Goal: Find specific page/section

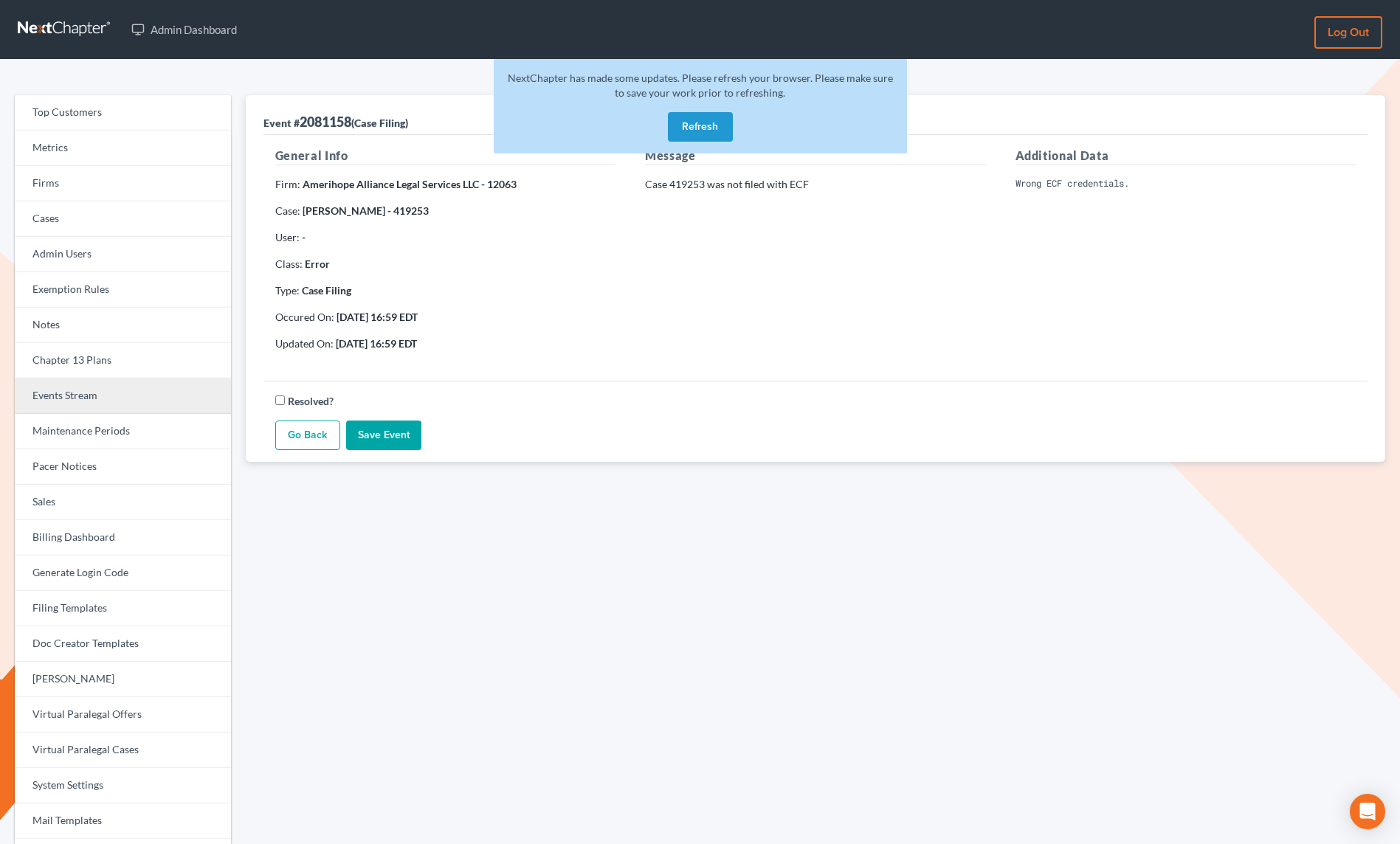
click at [77, 390] on link "Events Stream" at bounding box center [122, 396] width 216 height 36
click at [692, 126] on button "Refresh" at bounding box center [700, 127] width 65 height 29
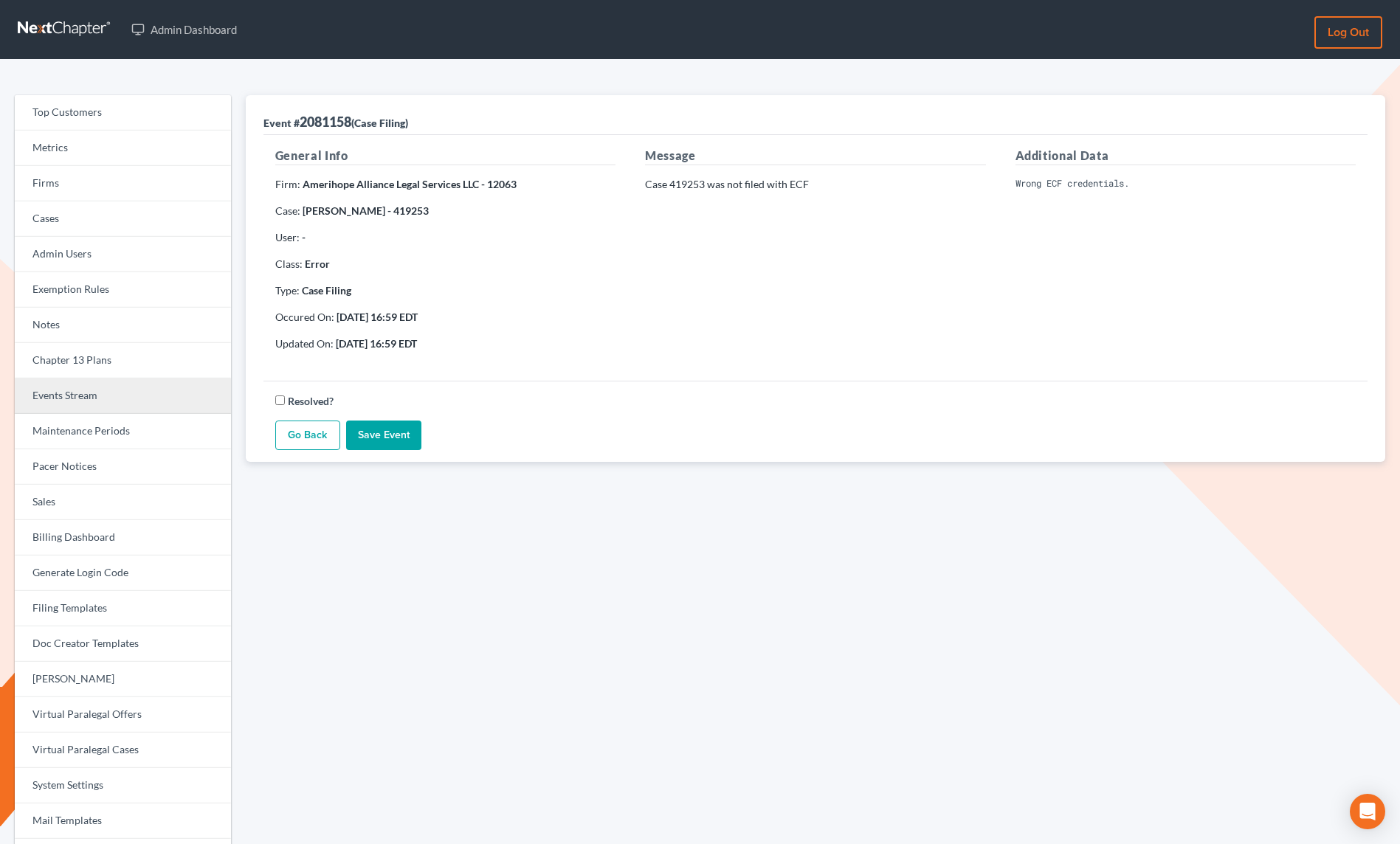
click at [104, 399] on link "Events Stream" at bounding box center [122, 396] width 216 height 36
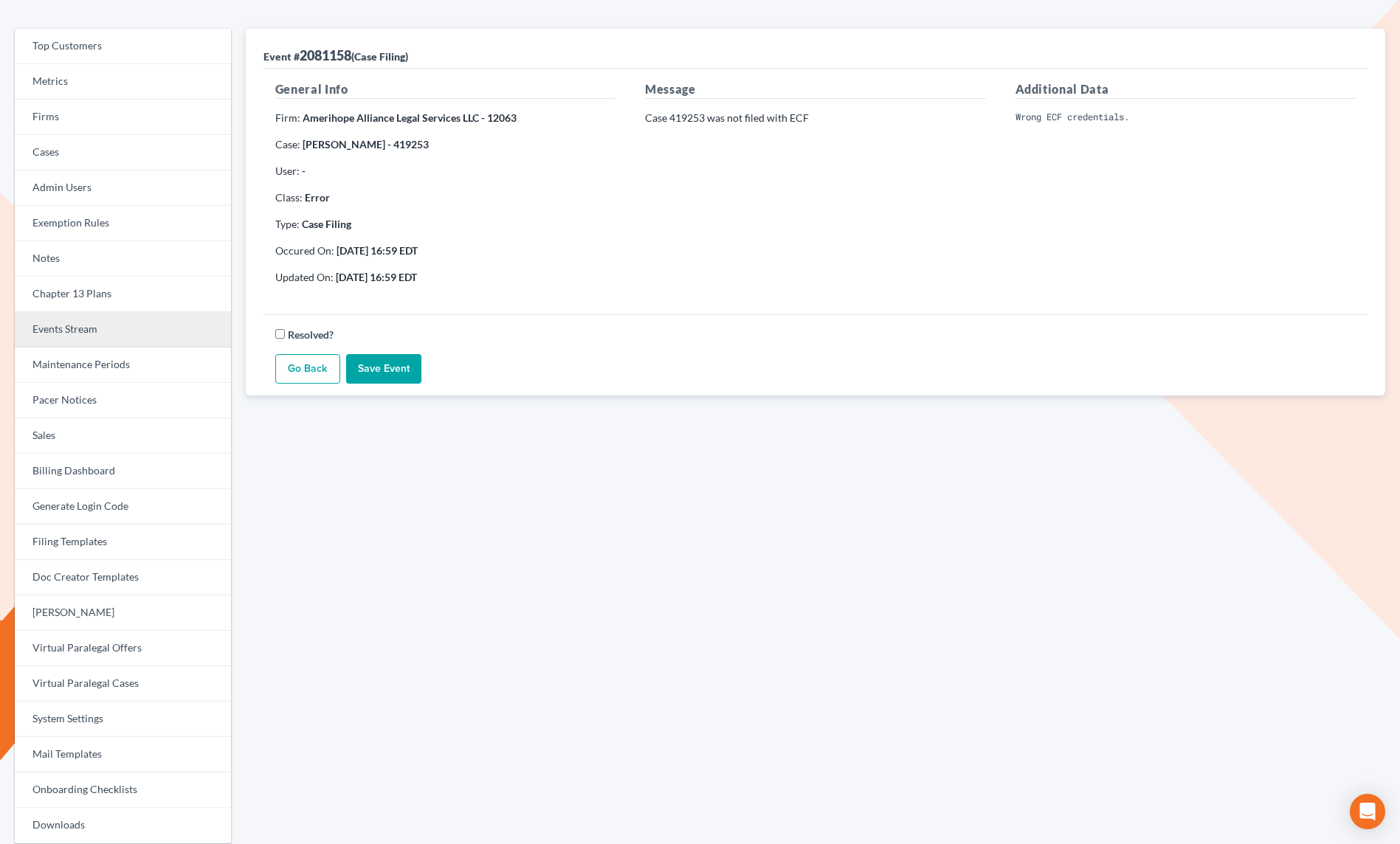
scroll to position [67, 0]
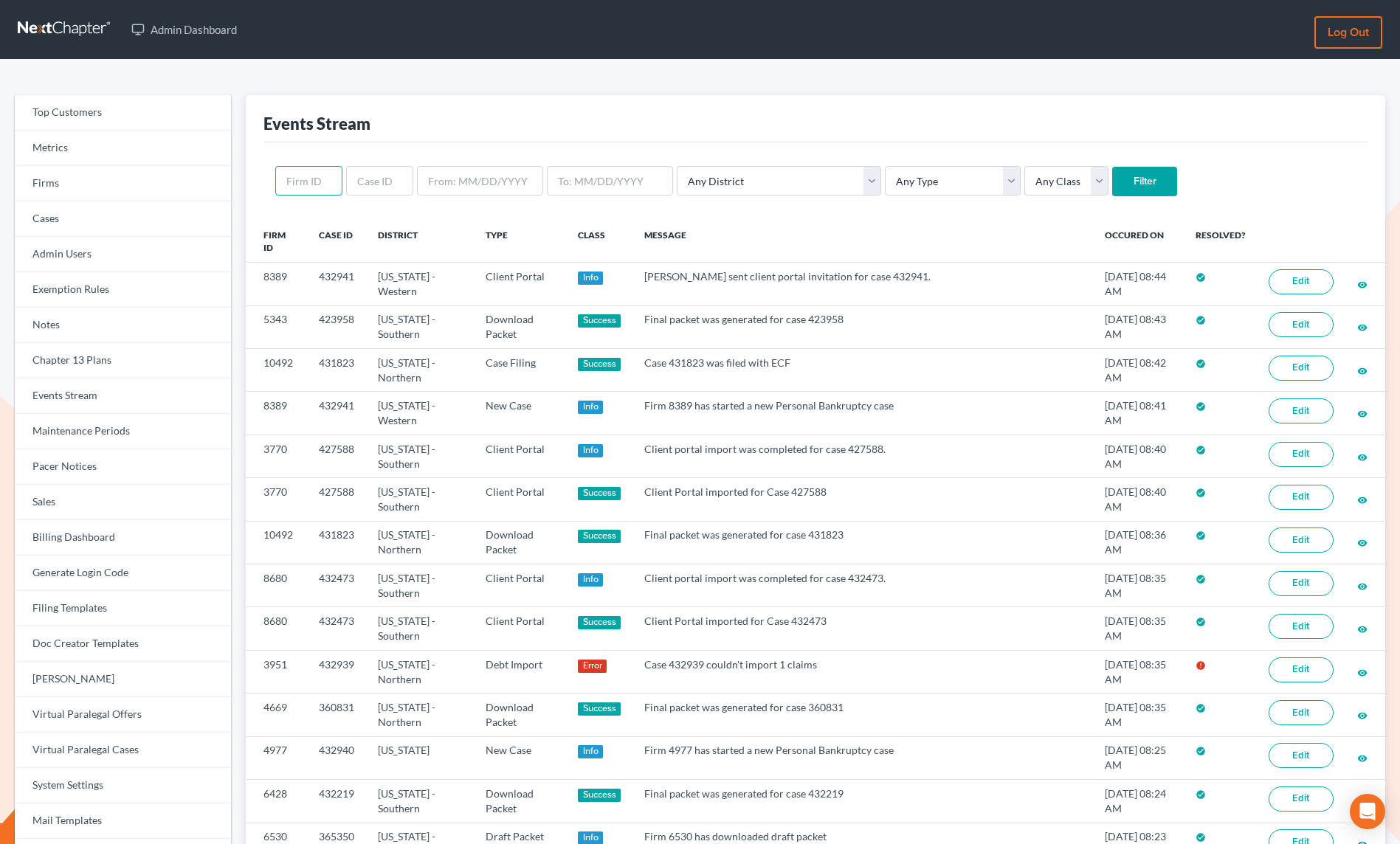
click at [306, 180] on input "text" at bounding box center [309, 181] width 67 height 29
paste input "2662"
type input "2662"
click at [1112, 181] on input "Filter" at bounding box center [1144, 181] width 65 height 29
